Goal: Check status: Check status

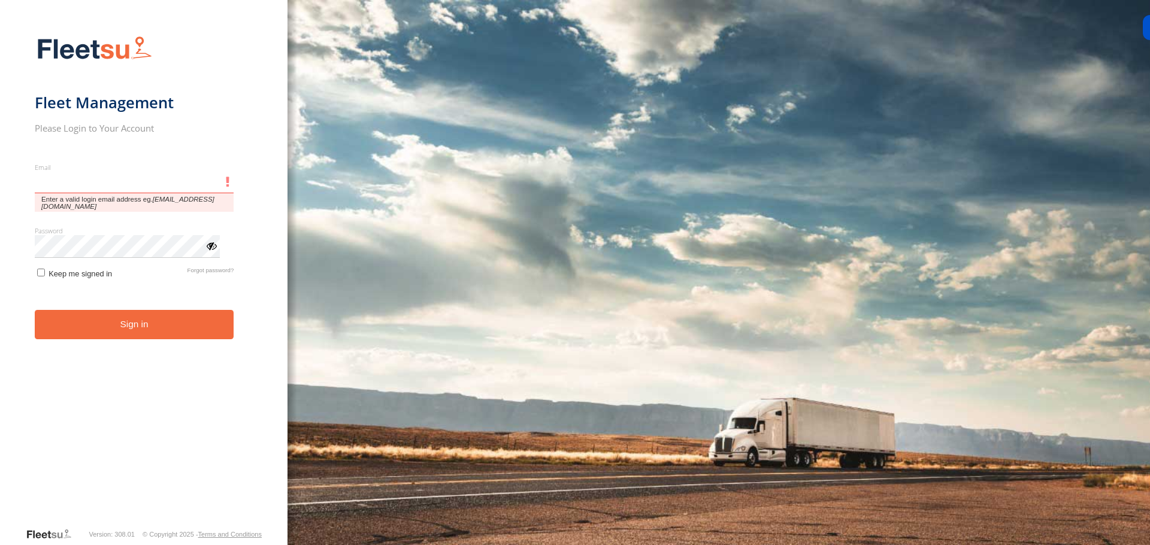
type input "**********"
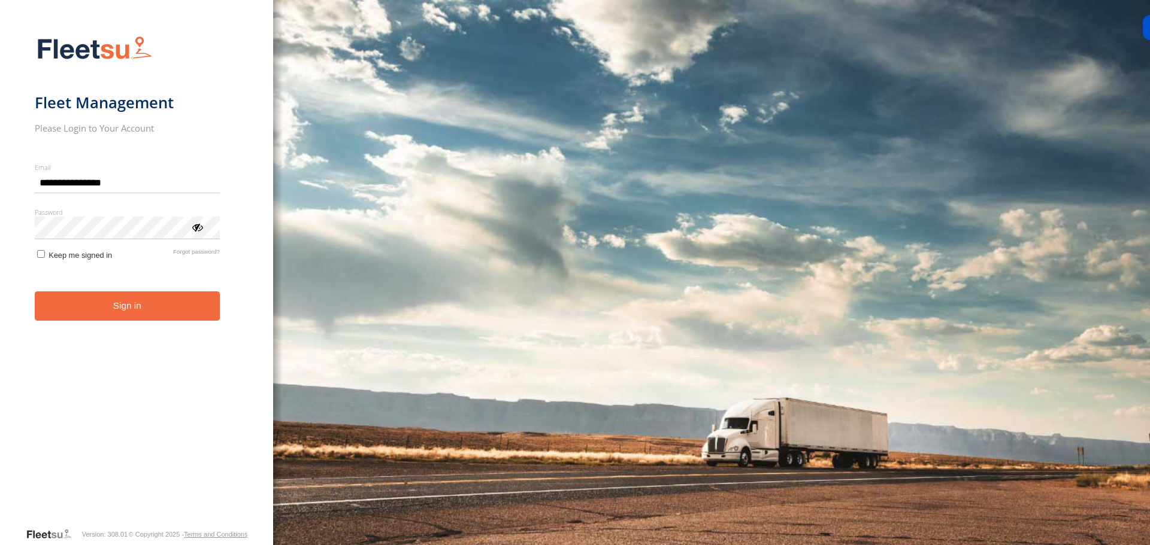
click at [115, 317] on button "Sign in" at bounding box center [127, 306] width 185 height 29
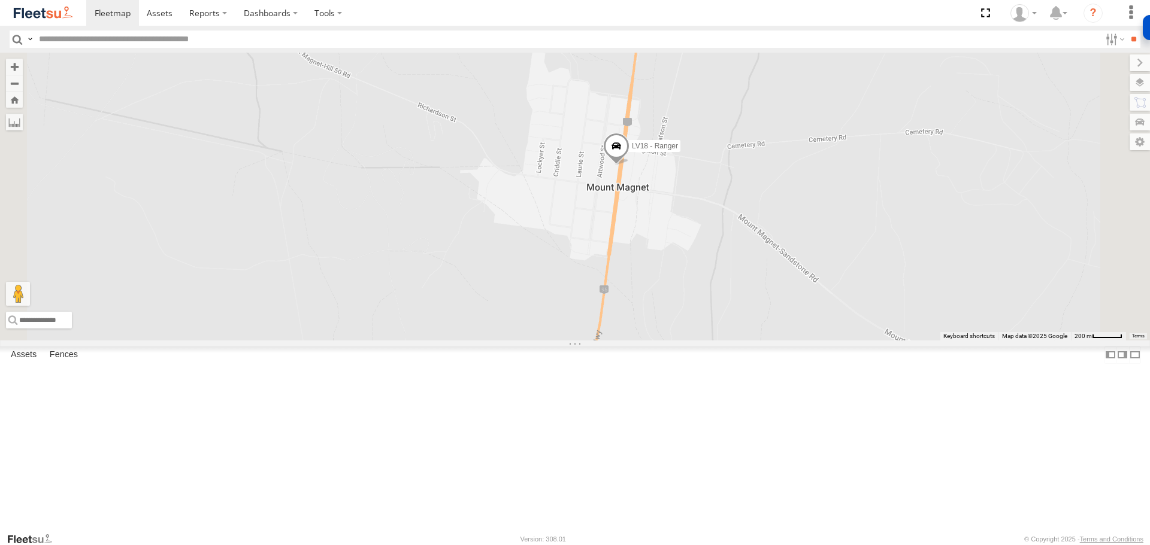
drag, startPoint x: 692, startPoint y: 384, endPoint x: 668, endPoint y: 222, distance: 164.5
click at [668, 222] on div "LV18 - Ranger" at bounding box center [575, 196] width 1150 height 287
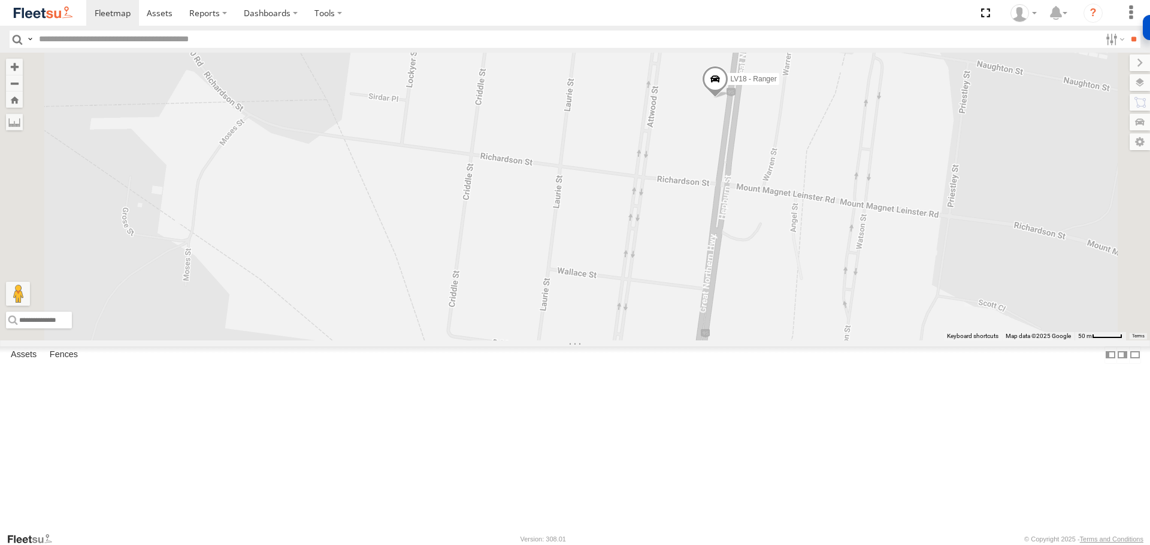
click at [728, 99] on span at bounding box center [715, 82] width 26 height 32
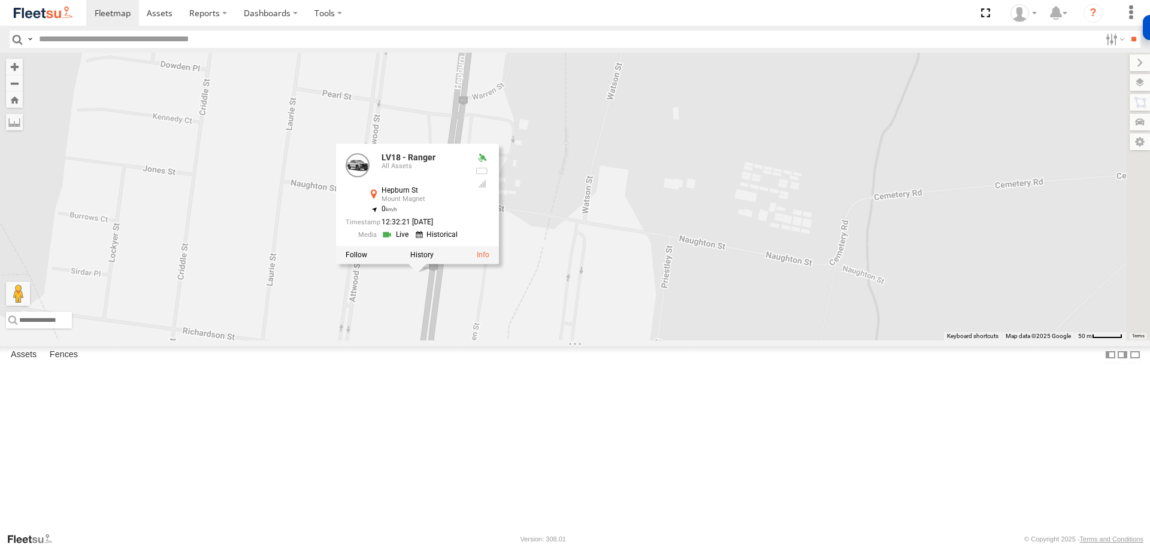
drag, startPoint x: 825, startPoint y: 225, endPoint x: 545, endPoint y: 375, distance: 317.4
click at [528, 340] on div "LV18 - Ranger LV18 - Ranger All Assets Hepburn St Mount Magnet -28.06384 , 117.…" at bounding box center [575, 196] width 1150 height 287
click at [433, 257] on label at bounding box center [421, 253] width 23 height 8
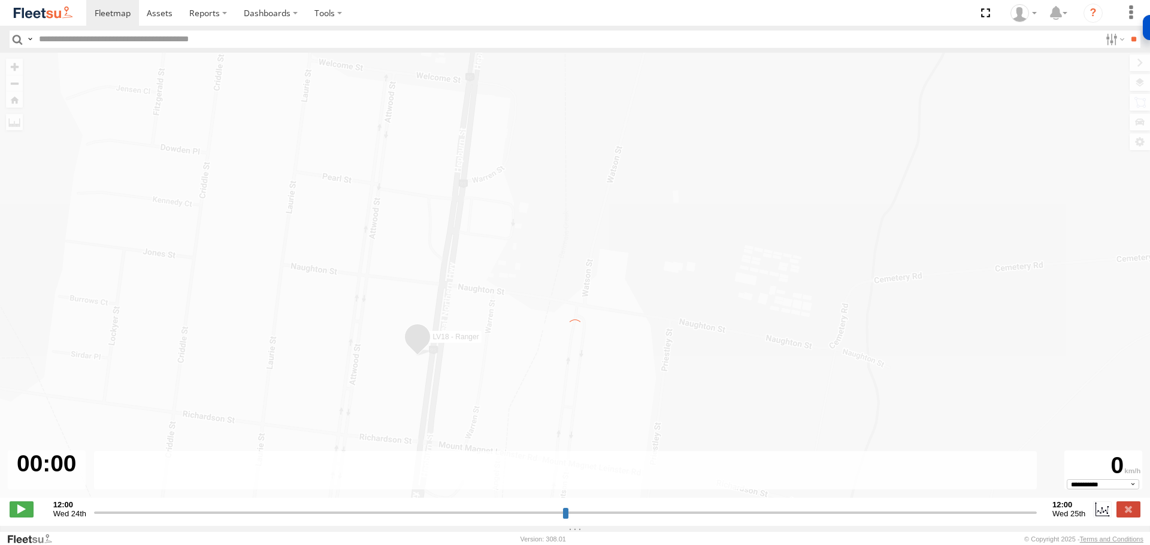
type input "**********"
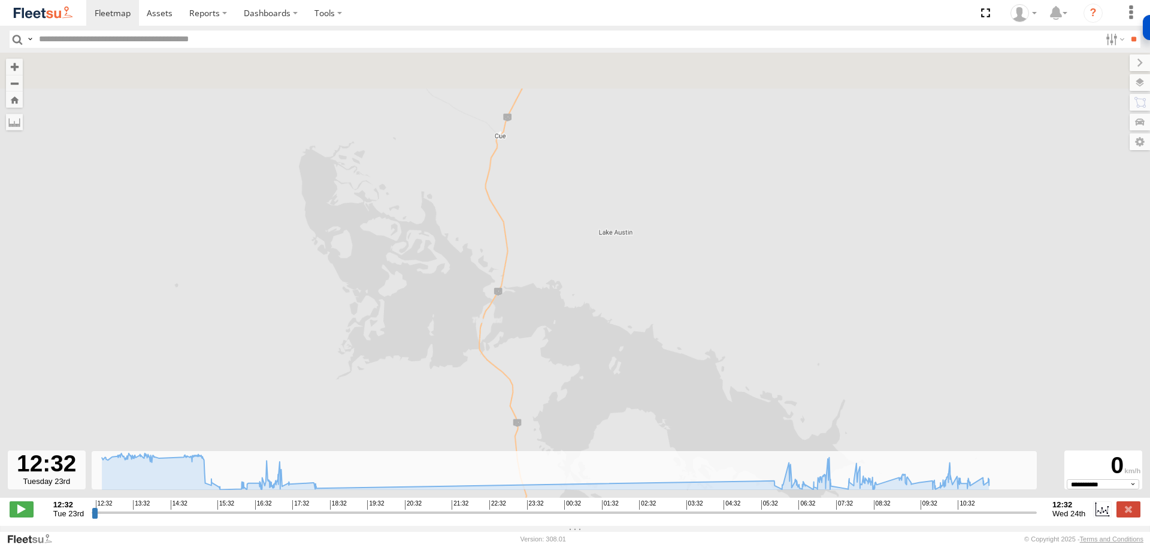
drag, startPoint x: 527, startPoint y: 216, endPoint x: 556, endPoint y: 355, distance: 141.9
click at [561, 366] on div "LV18 - Ranger 13:00 Tue 13:09 Tue 13:13 Tue 13:14 Tue 13:22 Tue 13:39 Tue 13:48…" at bounding box center [575, 282] width 1150 height 458
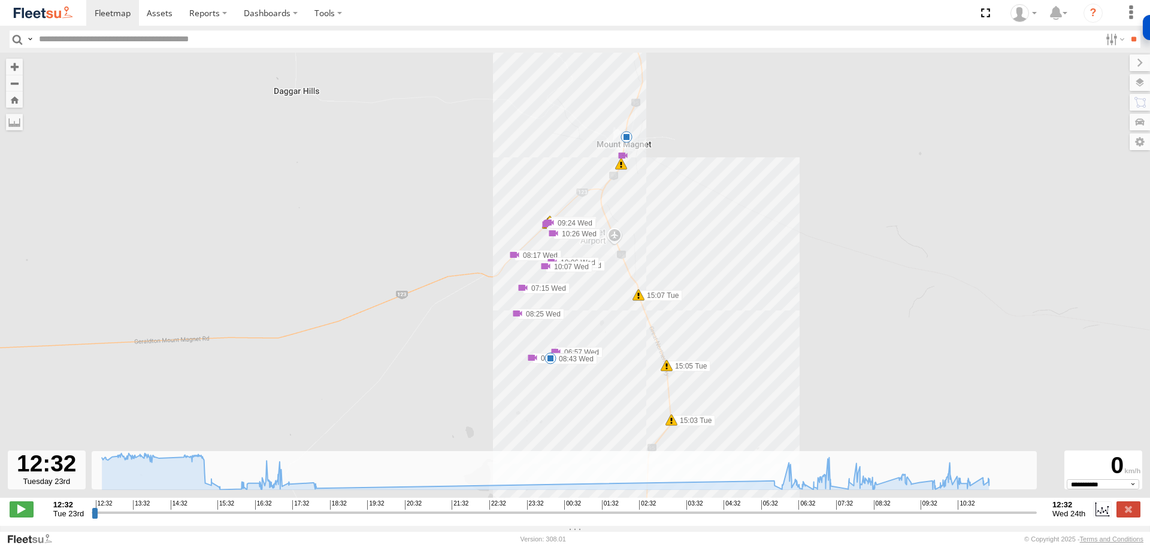
drag, startPoint x: 536, startPoint y: 353, endPoint x: 572, endPoint y: 313, distance: 54.3
click at [572, 313] on div "LV18 - Ranger 13:09 Tue 13:13 Tue 13:14 Tue 13:22 Tue 13:39 Tue 13:48 Tue 13:58…" at bounding box center [575, 282] width 1150 height 458
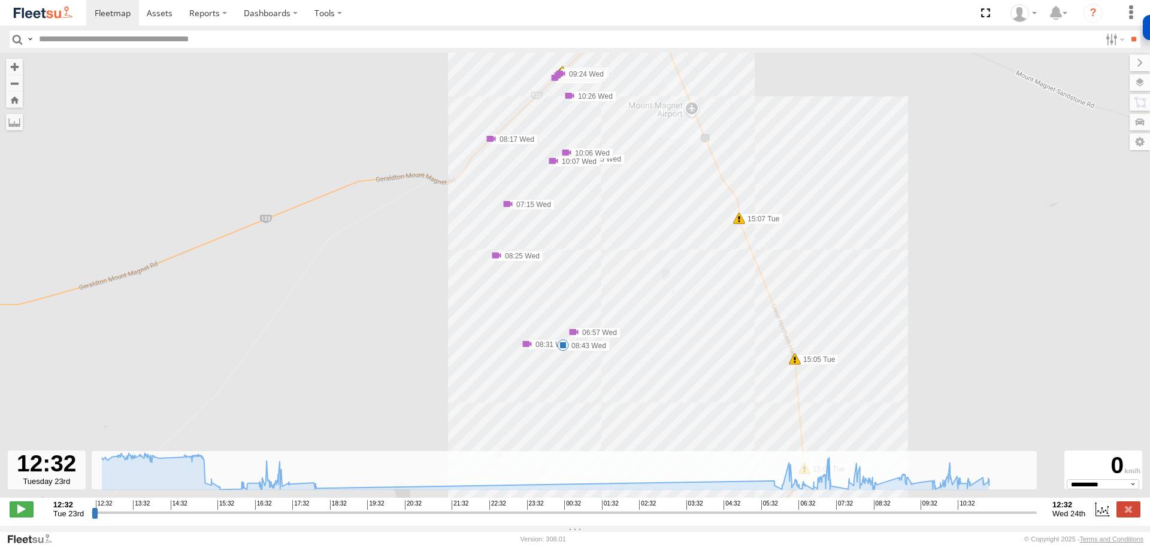
drag, startPoint x: 587, startPoint y: 319, endPoint x: 619, endPoint y: 268, distance: 59.2
click at [619, 268] on div "LV18 - Ranger 13:09 Tue 13:13 Tue 13:14 Tue 13:22 Tue 13:39 Tue 13:48 Tue 13:58…" at bounding box center [575, 282] width 1150 height 458
click at [562, 350] on span at bounding box center [563, 345] width 12 height 12
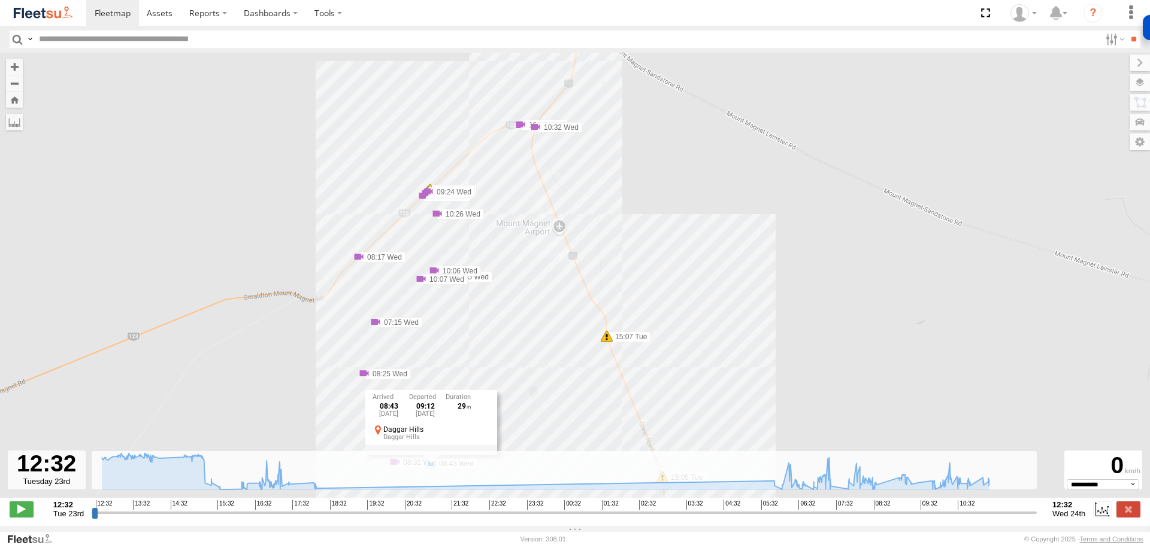
drag, startPoint x: 608, startPoint y: 234, endPoint x: 475, endPoint y: 354, distance: 179.7
click at [475, 354] on div "LV18 - Ranger 13:09 Tue 13:13 Tue 13:14 Tue 13:22 Tue 13:39 Tue 13:48 Tue 13:58…" at bounding box center [575, 282] width 1150 height 458
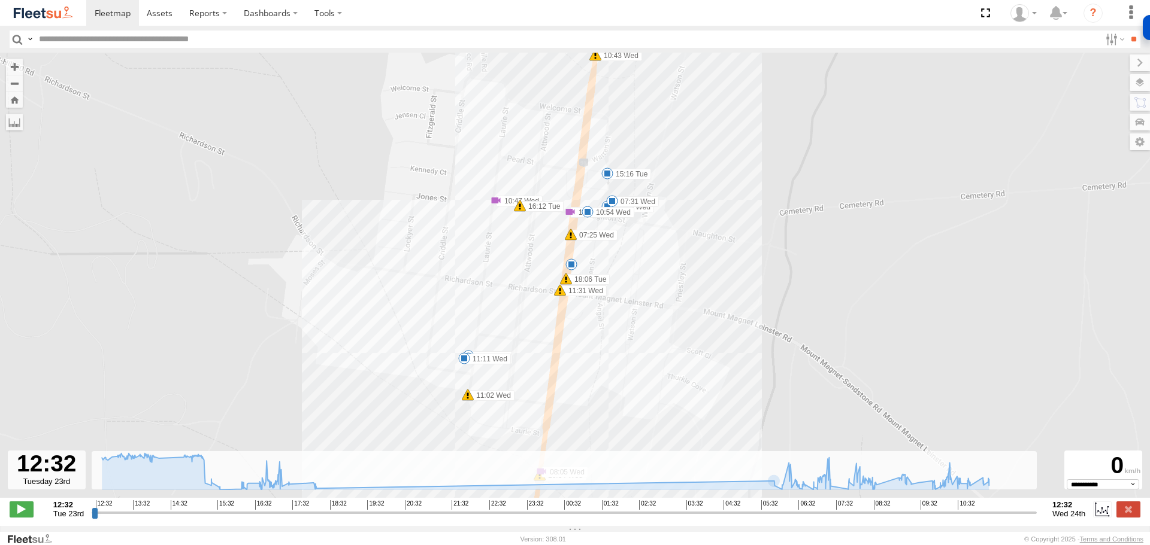
drag, startPoint x: 595, startPoint y: 295, endPoint x: 627, endPoint y: 356, distance: 69.4
click at [627, 356] on div "LV18 - Ranger 13:09 Tue 13:13 Tue 13:14 Tue 13:22 Tue 13:39 Tue 13:48 Tue 13:58…" at bounding box center [575, 282] width 1150 height 458
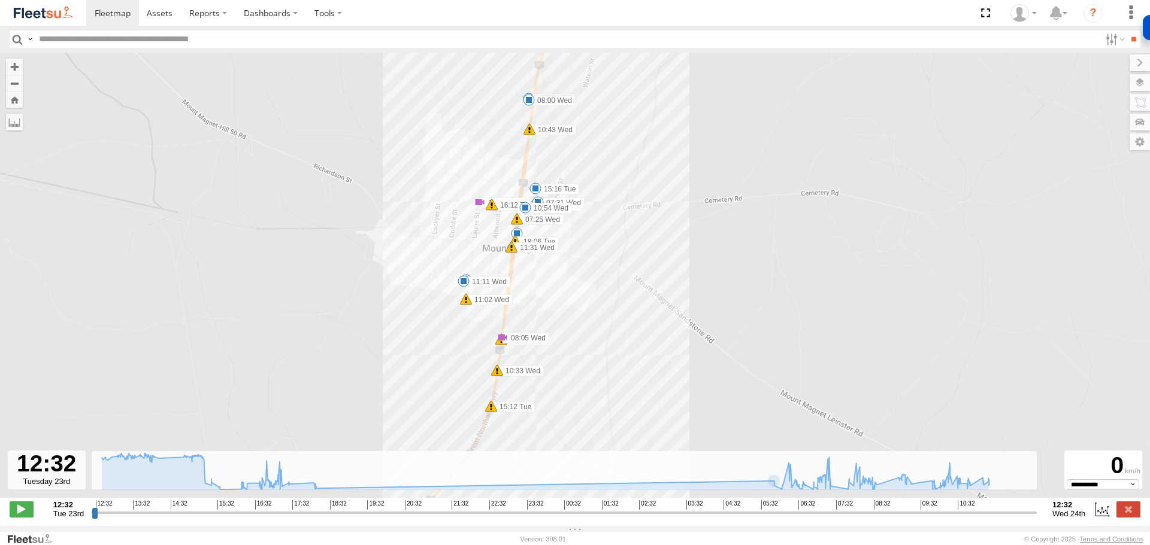
drag, startPoint x: 614, startPoint y: 398, endPoint x: 529, endPoint y: 319, distance: 116.1
click at [532, 322] on div "LV18 - Ranger 13:09 Tue 13:13 Tue 13:14 Tue 13:22 Tue 13:39 Tue 13:48 Tue 13:58…" at bounding box center [575, 282] width 1150 height 458
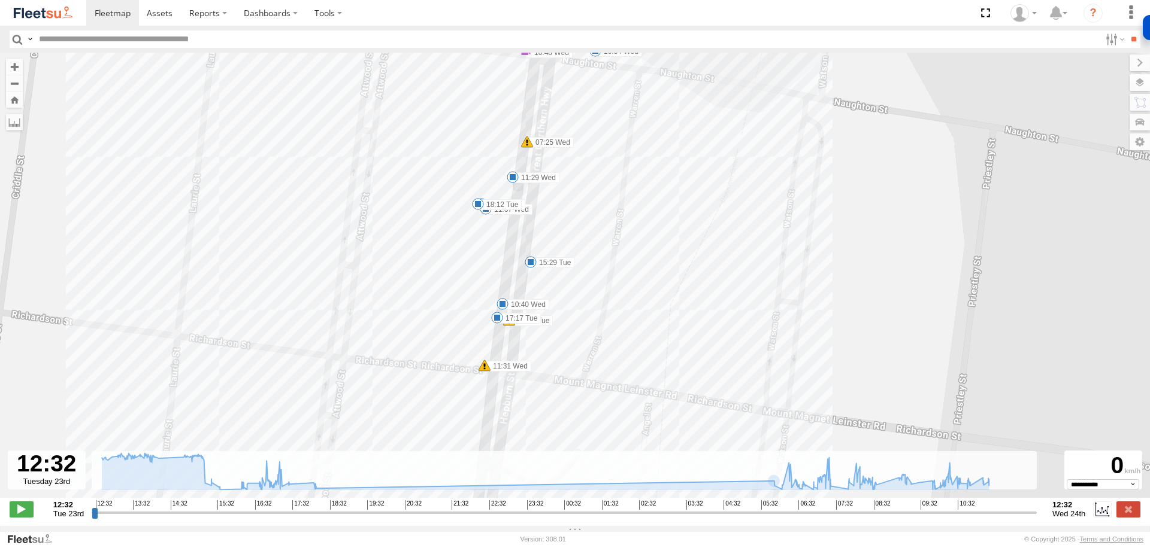
drag, startPoint x: 614, startPoint y: 187, endPoint x: 617, endPoint y: 234, distance: 46.2
click at [632, 203] on div "LV18 - Ranger 13:09 Tue 13:13 Tue 13:14 Tue 13:22 Tue 13:39 Tue 13:48 Tue 13:58…" at bounding box center [575, 282] width 1150 height 458
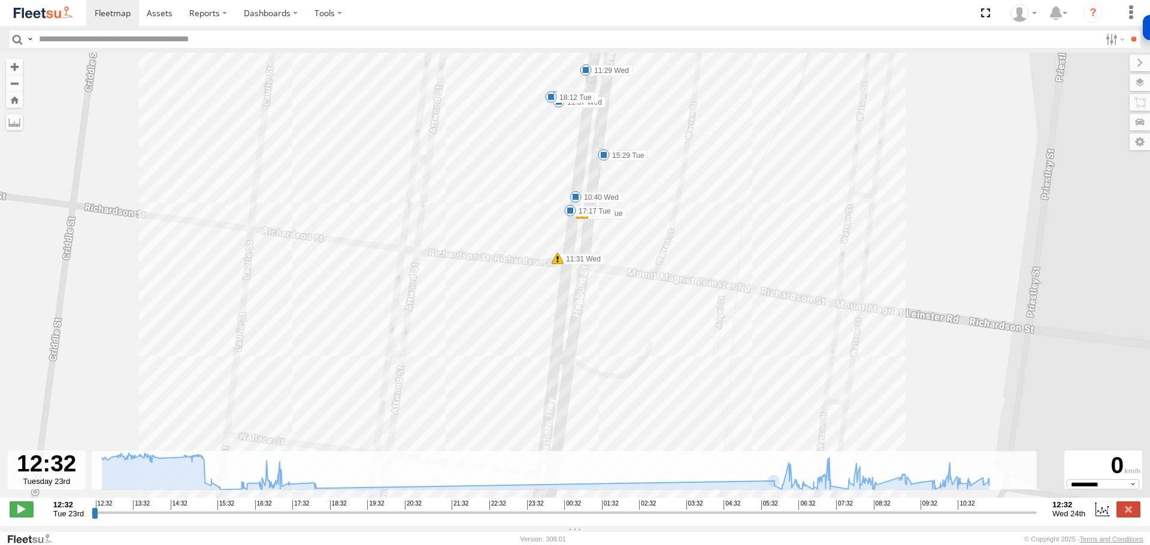
drag, startPoint x: 576, startPoint y: 314, endPoint x: 659, endPoint y: 187, distance: 152.3
click at [662, 186] on div "LV18 - Ranger 13:09 Tue 13:13 Tue 13:14 Tue 13:22 Tue 13:39 Tue 13:48 Tue 13:58…" at bounding box center [575, 282] width 1150 height 458
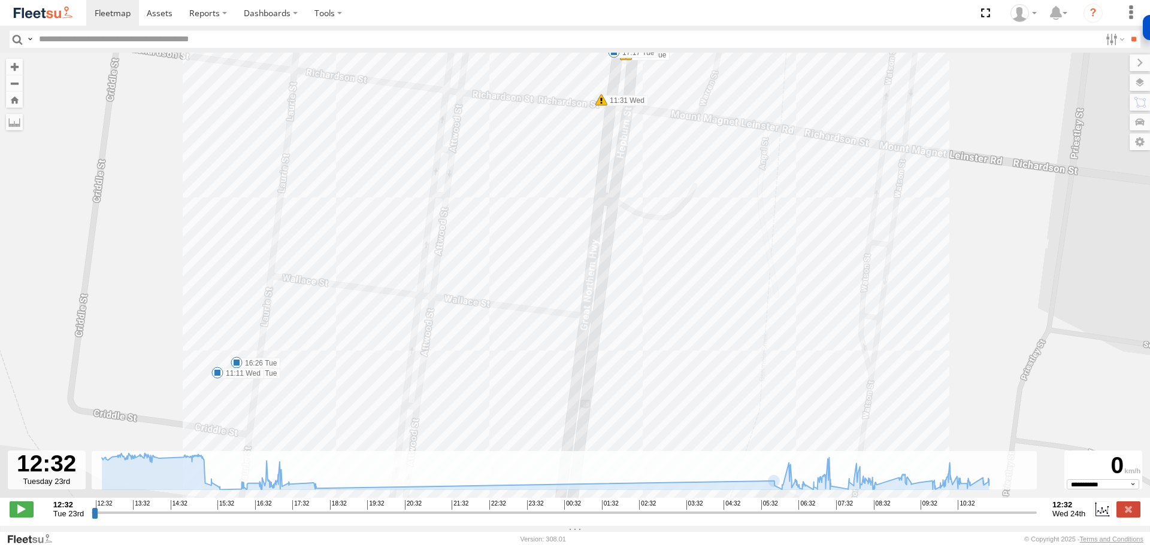
drag, startPoint x: 510, startPoint y: 328, endPoint x: 514, endPoint y: 222, distance: 106.1
click at [533, 212] on div "LV18 - Ranger 13:09 Tue 13:13 Tue 13:14 Tue 13:22 Tue 13:39 Tue 13:48 Tue 13:58…" at bounding box center [575, 282] width 1150 height 458
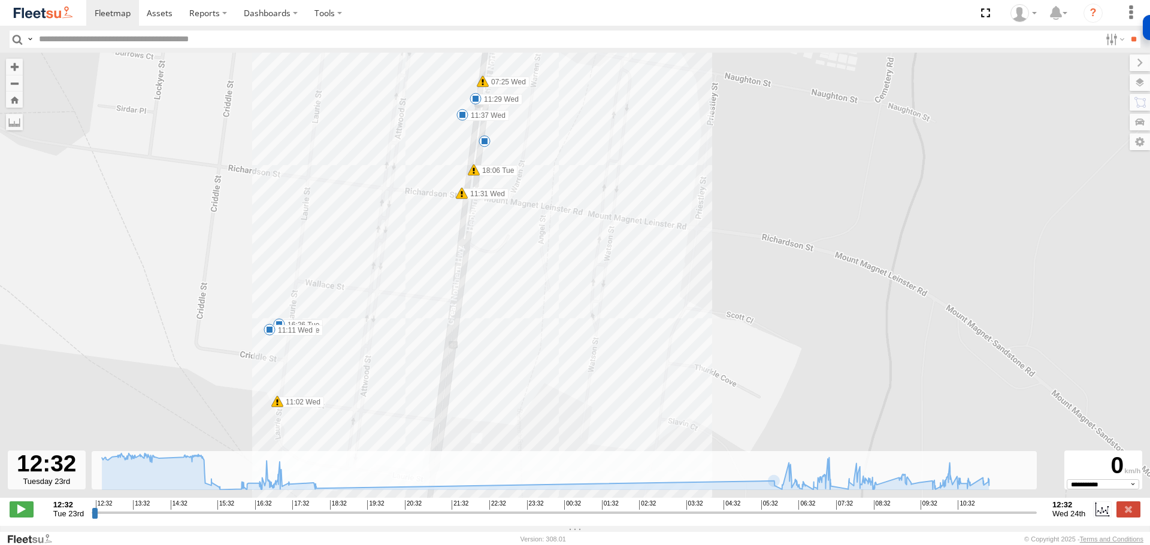
click at [463, 195] on span at bounding box center [462, 193] width 12 height 12
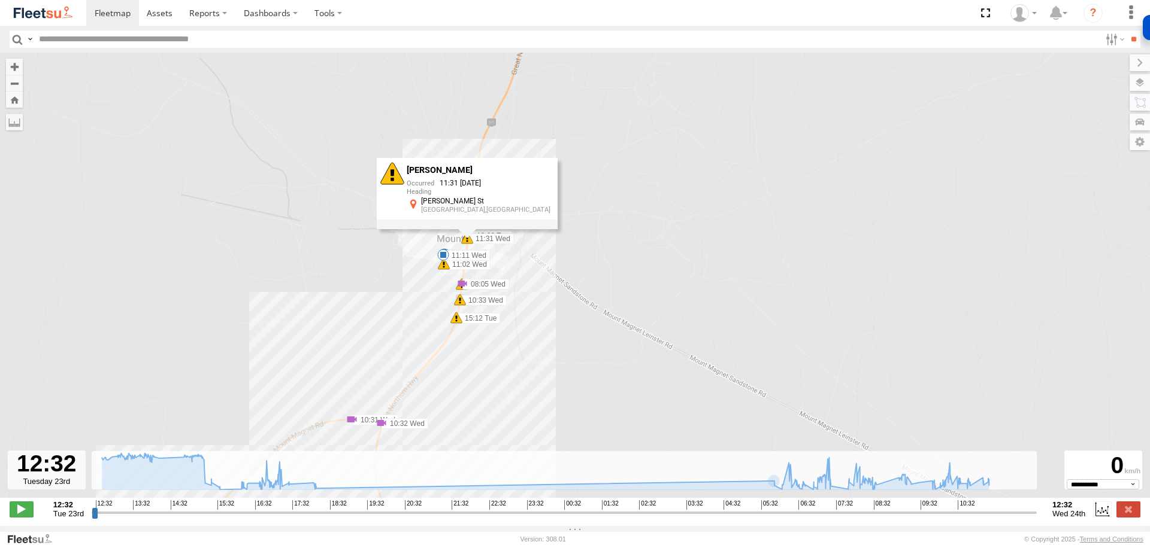
drag, startPoint x: 438, startPoint y: 414, endPoint x: 551, endPoint y: 304, distance: 157.9
click at [551, 304] on div "LV18 - Ranger 13:09 Tue 13:13 Tue 13:14 Tue 13:22 Tue 13:39 Tue 13:48 Tue 13:58…" at bounding box center [575, 282] width 1150 height 458
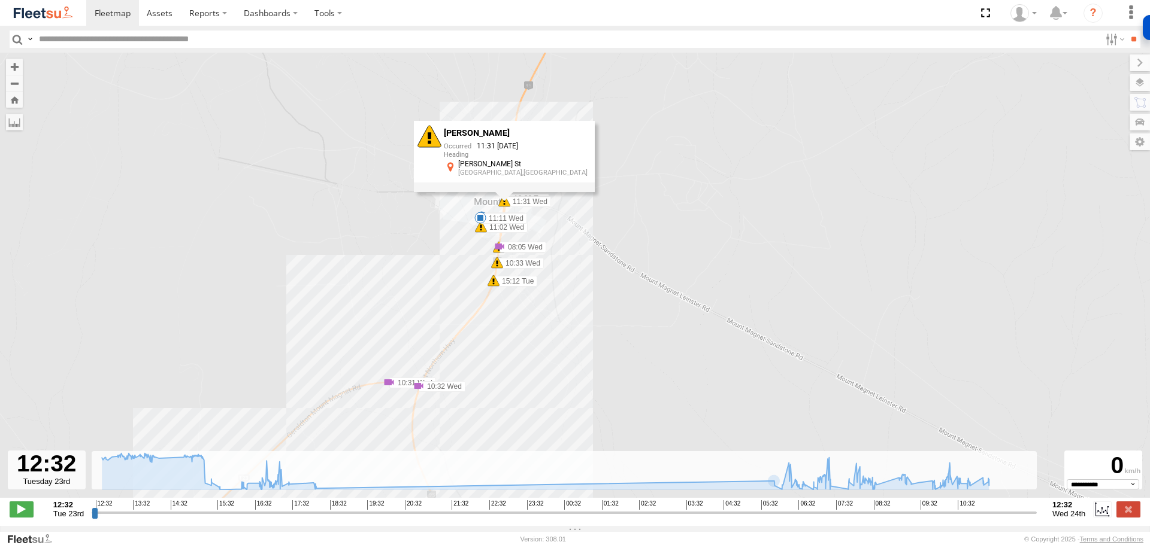
drag, startPoint x: 416, startPoint y: 378, endPoint x: 572, endPoint y: 254, distance: 199.6
click at [572, 254] on div "LV18 - Ranger 13:09 Tue 13:13 Tue 13:14 Tue 13:22 Tue 13:39 Tue 13:48 Tue 13:58…" at bounding box center [575, 282] width 1150 height 458
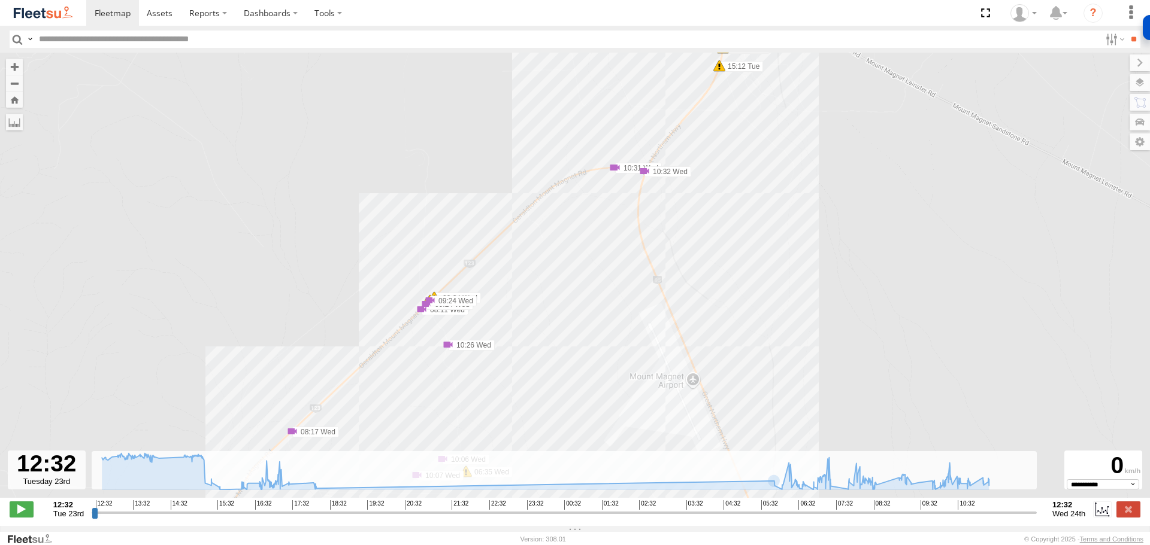
drag, startPoint x: 502, startPoint y: 369, endPoint x: 481, endPoint y: 290, distance: 81.9
click at [539, 283] on div "LV18 - Ranger 13:09 Tue 13:13 Tue 13:14 Tue 13:22 Tue 13:39 Tue 13:48 Tue 13:58…" at bounding box center [575, 282] width 1150 height 458
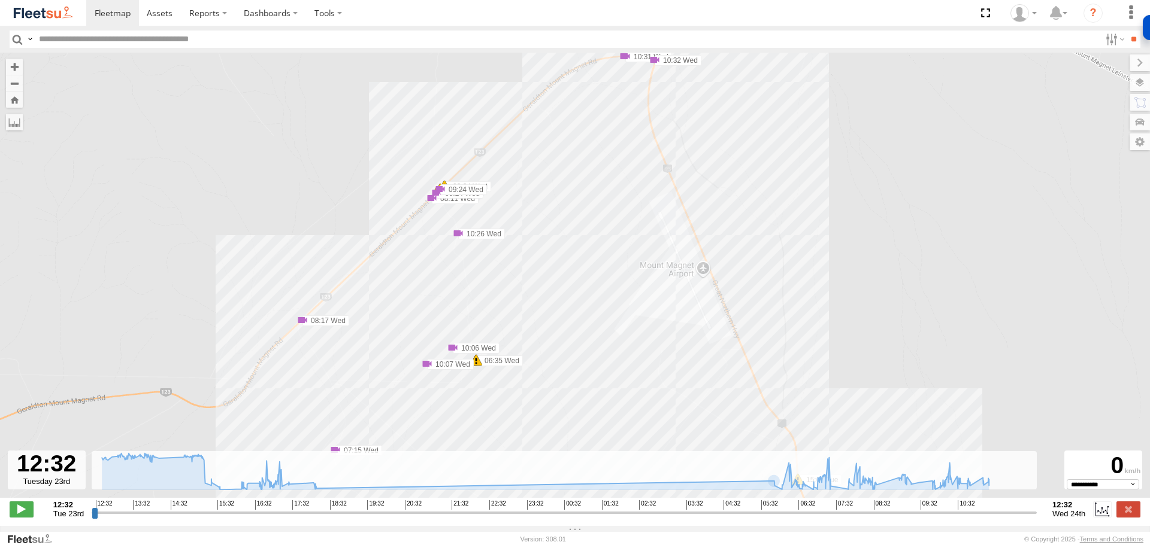
drag, startPoint x: 523, startPoint y: 362, endPoint x: 516, endPoint y: 241, distance: 121.8
click at [532, 214] on div "LV18 - Ranger 13:09 Tue 13:13 Tue 13:14 Tue 13:22 Tue 13:39 Tue 13:48 Tue 13:58…" at bounding box center [575, 282] width 1150 height 458
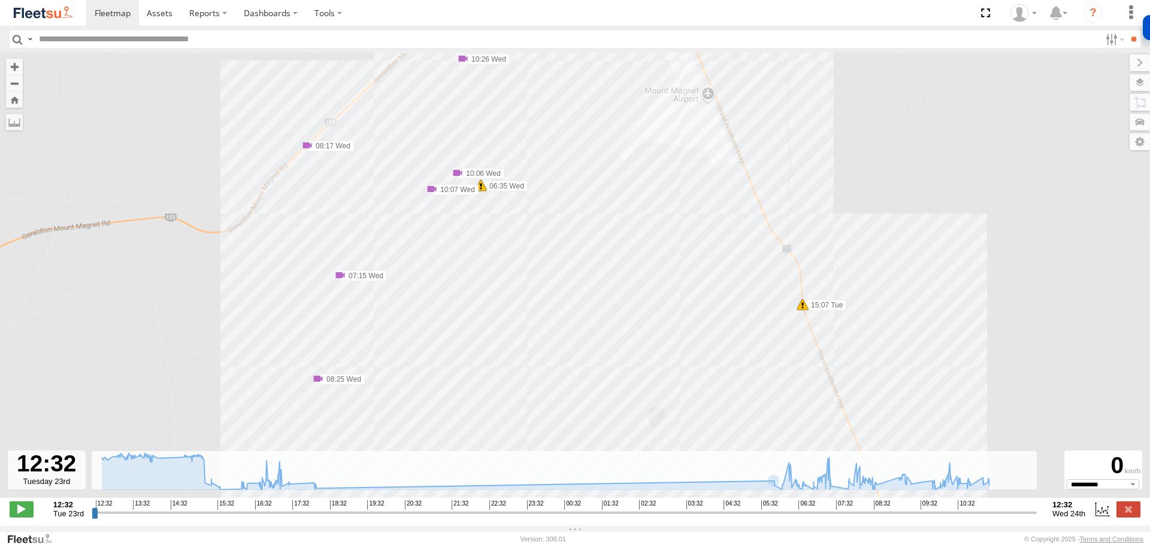
drag, startPoint x: 475, startPoint y: 322, endPoint x: 472, endPoint y: 247, distance: 75.5
click at [472, 247] on div "LV18 - Ranger 13:09 Tue 13:13 Tue 13:14 Tue 13:22 Tue 13:39 Tue 13:48 Tue 13:58…" at bounding box center [575, 282] width 1150 height 458
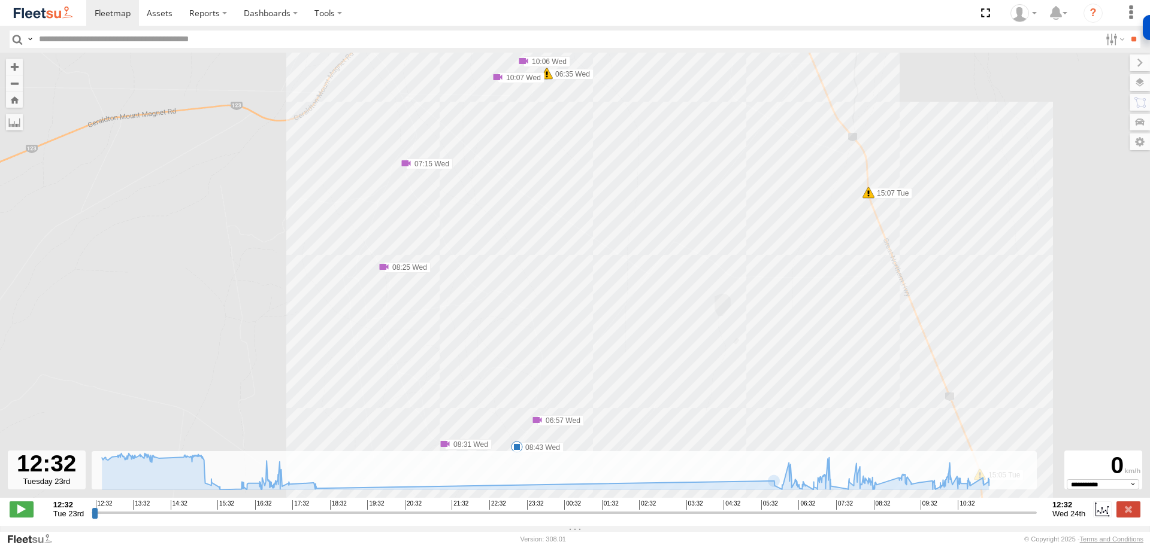
drag, startPoint x: 483, startPoint y: 327, endPoint x: 545, endPoint y: 219, distance: 124.5
click at [545, 219] on div "LV18 - Ranger 13:09 Tue 13:13 Tue 13:14 Tue 13:22 Tue 13:39 Tue 13:48 Tue 13:58…" at bounding box center [575, 282] width 1150 height 458
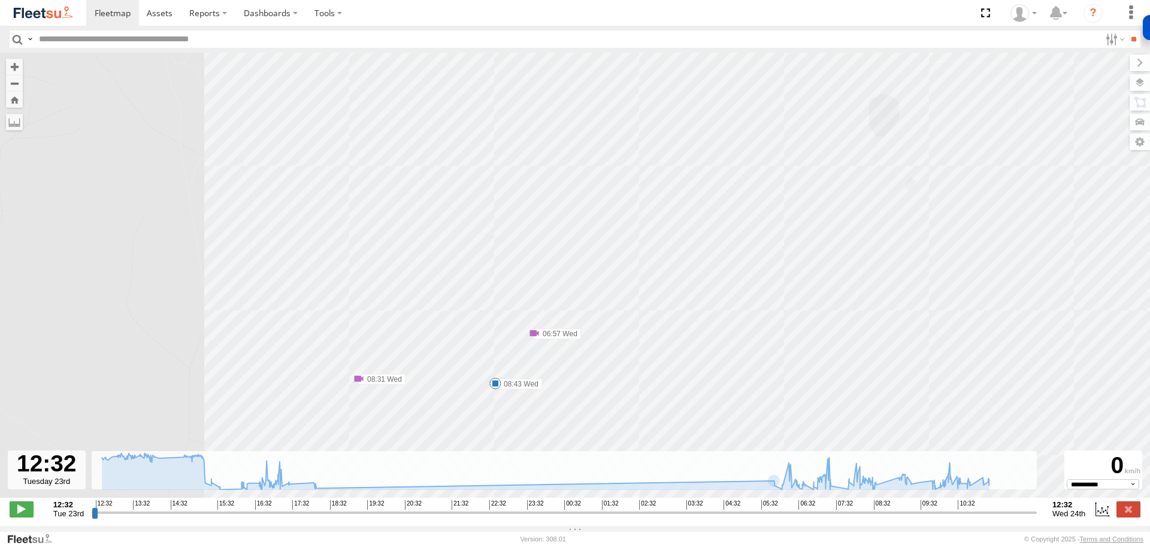
drag, startPoint x: 563, startPoint y: 314, endPoint x: 559, endPoint y: 249, distance: 64.8
click at [559, 249] on div "LV18 - Ranger 13:09 Tue 13:13 Tue 13:14 Tue 13:22 Tue 13:39 Tue 13:48 Tue 13:58…" at bounding box center [575, 282] width 1150 height 458
click at [489, 392] on span at bounding box center [490, 390] width 12 height 12
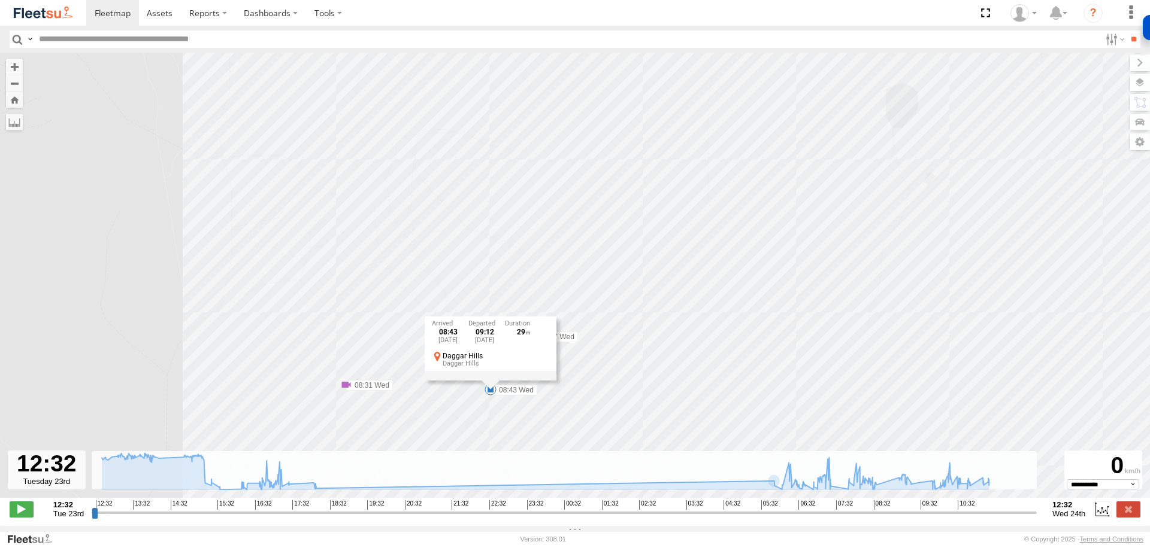
click at [462, 265] on div "LV18 - Ranger 13:09 Tue 13:13 Tue 13:14 Tue 13:22 Tue 13:39 Tue 13:48 Tue 13:58…" at bounding box center [575, 282] width 1150 height 458
click at [530, 340] on span at bounding box center [531, 337] width 12 height 12
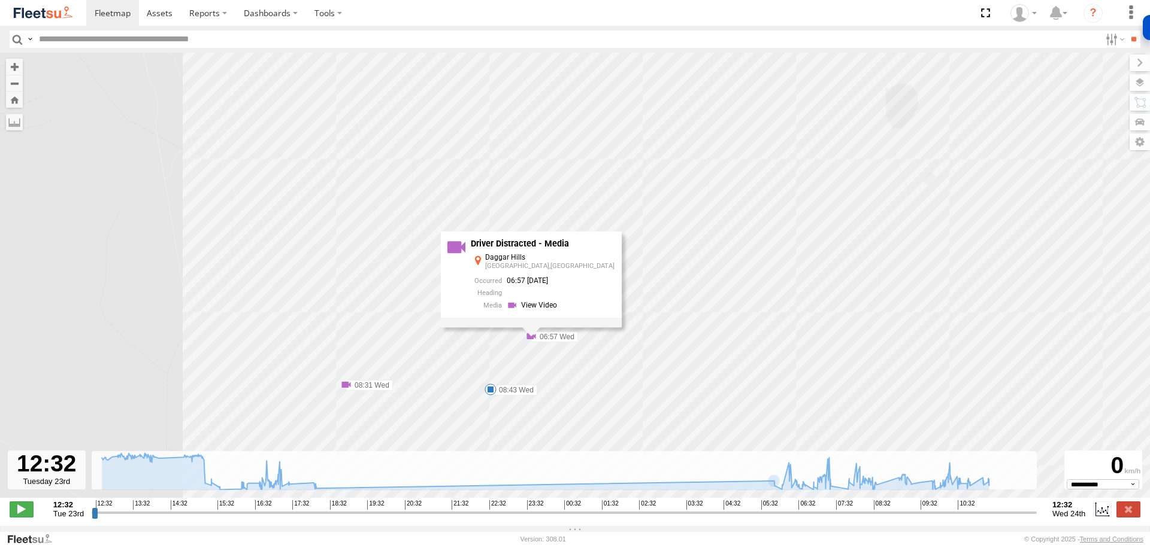
click at [523, 249] on div "Driver Distracted - Media" at bounding box center [543, 245] width 144 height 10
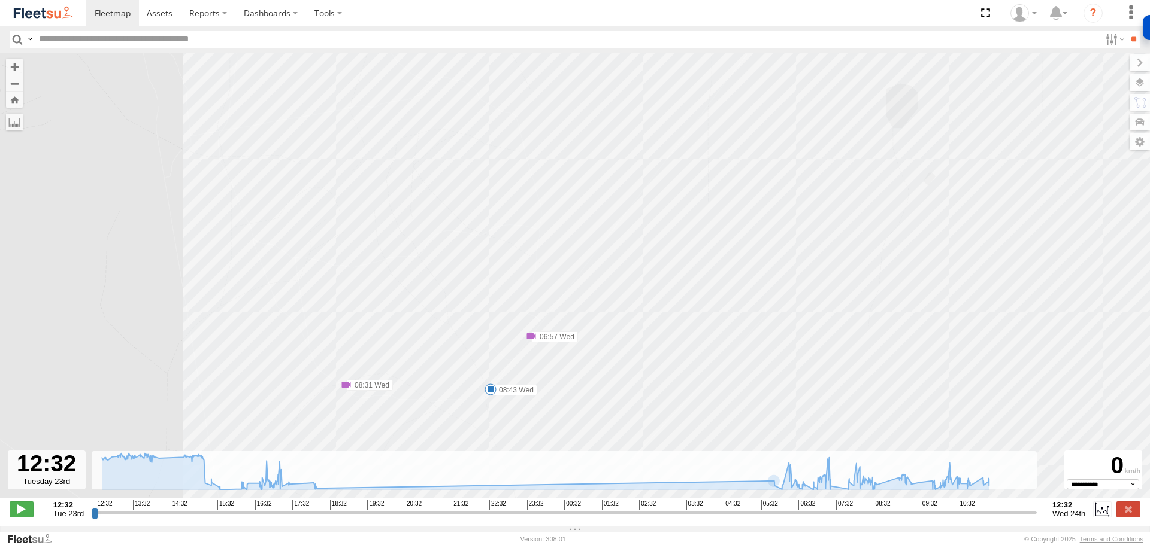
click at [529, 338] on span at bounding box center [531, 337] width 12 height 12
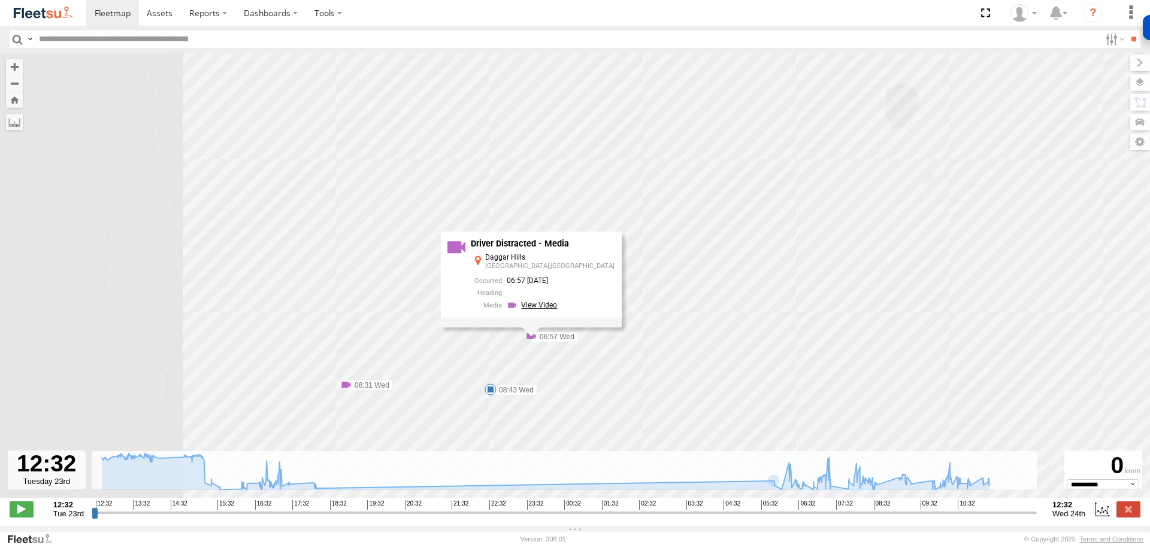
click at [560, 311] on link at bounding box center [534, 304] width 54 height 11
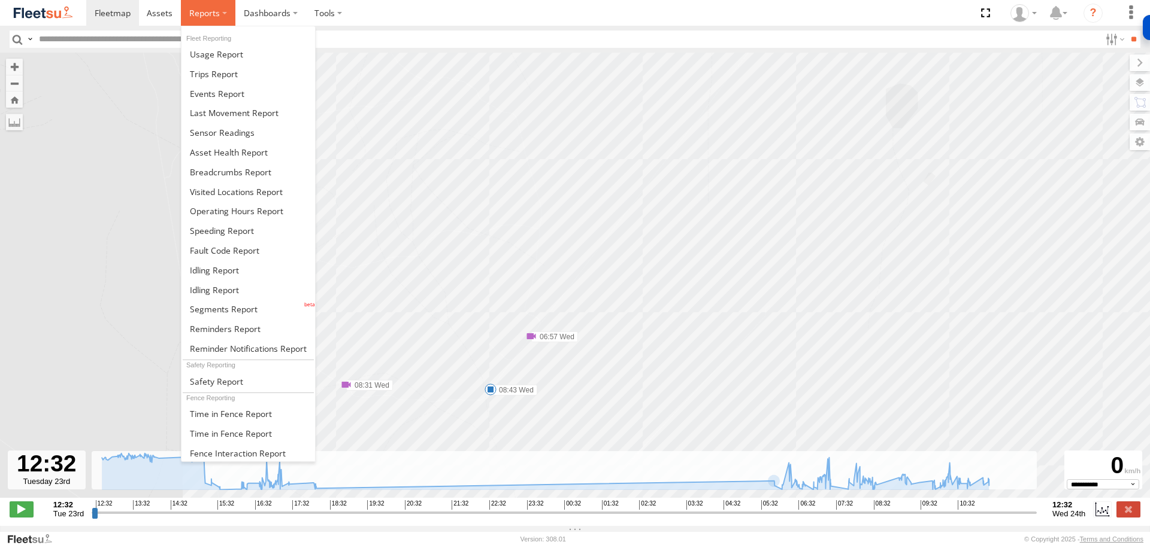
click at [201, 11] on span at bounding box center [204, 12] width 31 height 11
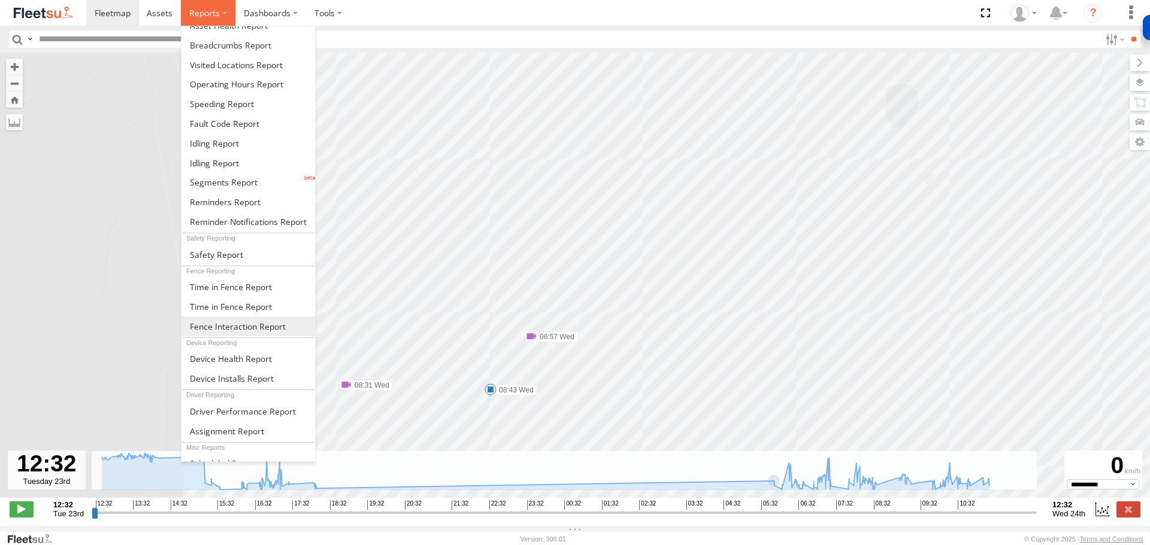
scroll to position [139, 0]
